Goal: Task Accomplishment & Management: Use online tool/utility

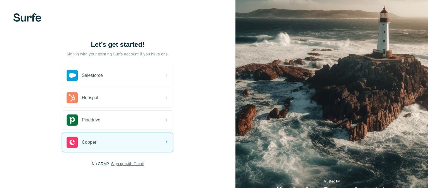
click at [117, 164] on span "Sign up with Gmail" at bounding box center [127, 164] width 33 height 6
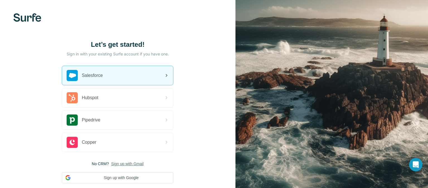
click at [129, 77] on div "Salesforce" at bounding box center [117, 75] width 111 height 19
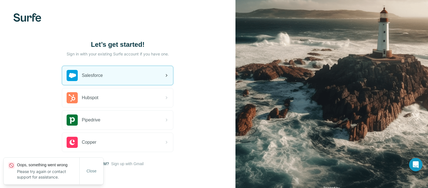
click at [139, 75] on div "Salesforce" at bounding box center [117, 75] width 111 height 19
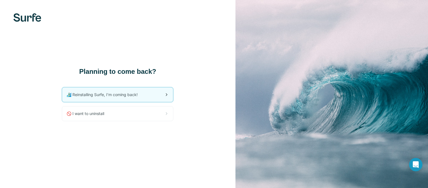
click at [114, 94] on span "🏄🏻‍♂️ Reinstalling Surfe, I'm coming back!" at bounding box center [105, 95] width 76 height 6
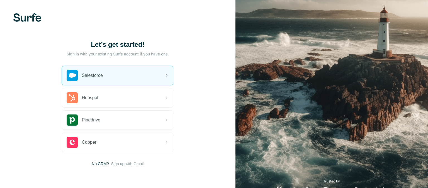
click at [133, 77] on div "Salesforce" at bounding box center [117, 75] width 111 height 19
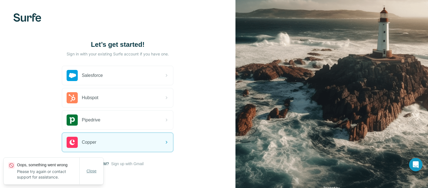
click at [92, 173] on span "Close" at bounding box center [92, 171] width 10 height 6
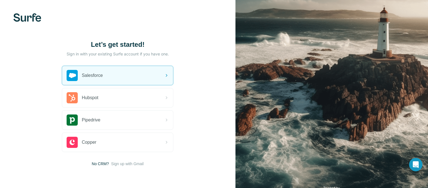
click at [135, 86] on div "Salesforce Hubspot Pipedrive Copper" at bounding box center [118, 109] width 112 height 86
drag, startPoint x: 140, startPoint y: 78, endPoint x: 142, endPoint y: 74, distance: 4.1
click at [141, 77] on div "Salesforce" at bounding box center [117, 75] width 111 height 19
